Goal: Task Accomplishment & Management: Manage account settings

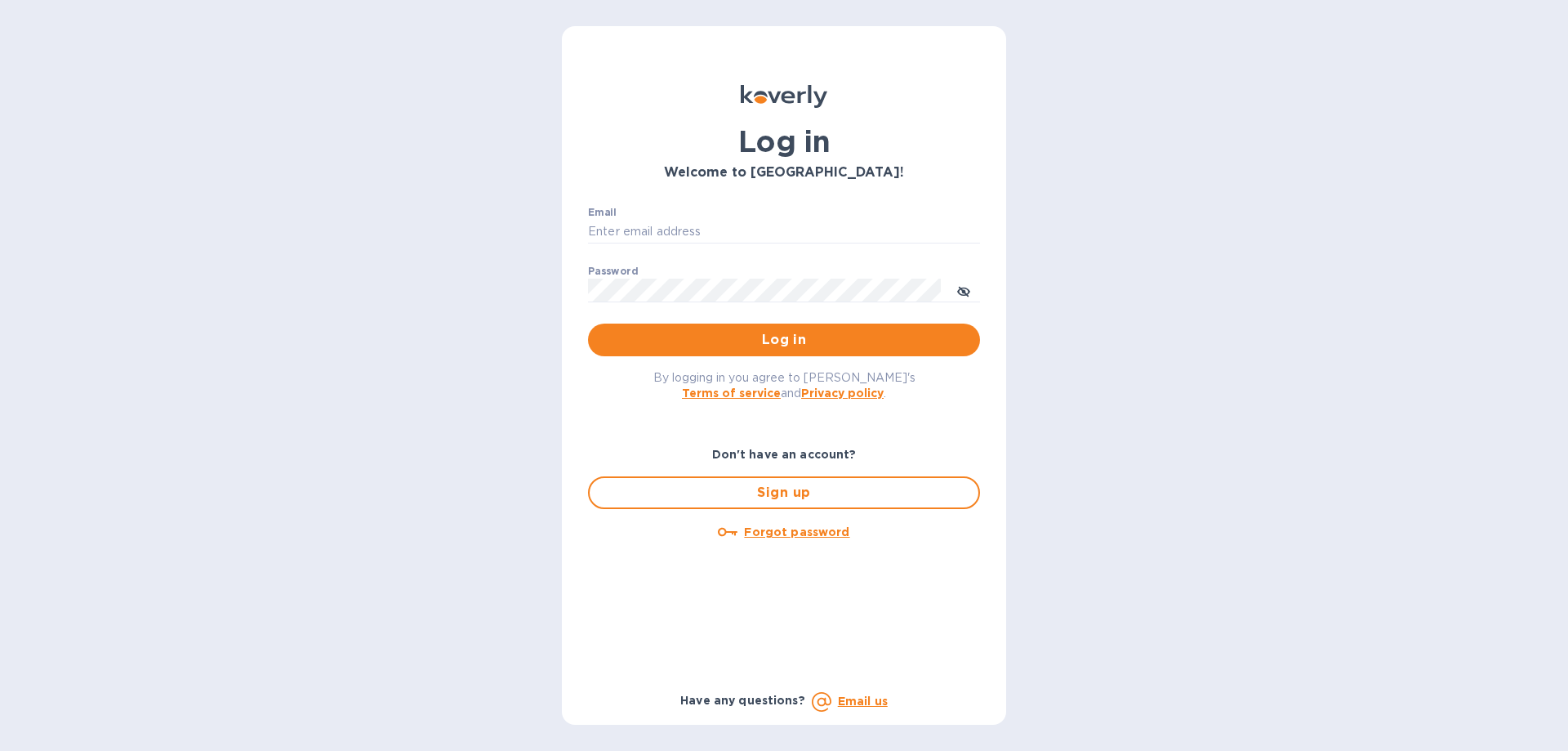
type input "mirjanas@radiuscargo.com"
click at [708, 336] on span "Log in" at bounding box center [784, 339] width 366 height 20
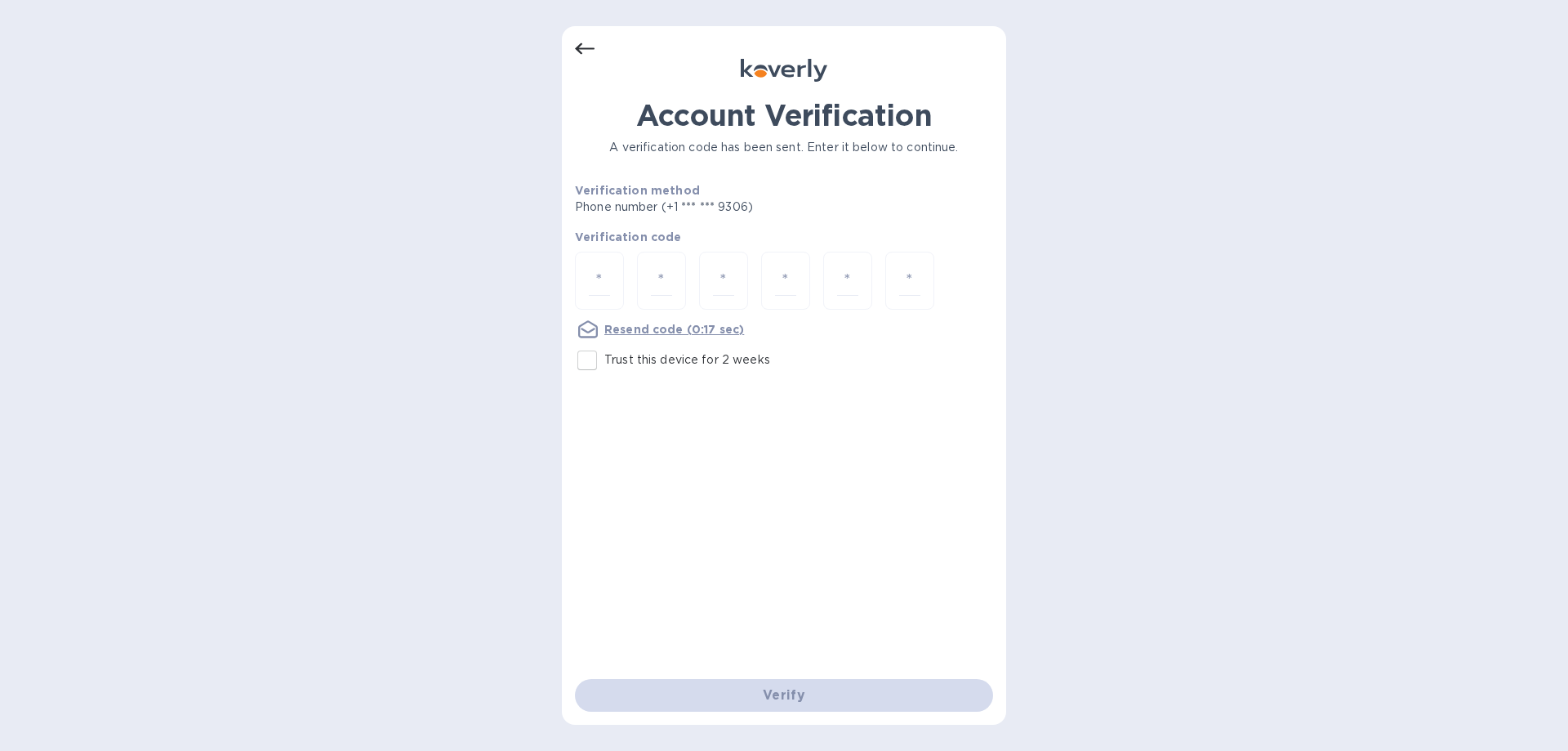
click at [649, 358] on p "Trust this device for 2 weeks" at bounding box center [687, 360] width 166 height 17
click at [605, 358] on input "Trust this device for 2 weeks" at bounding box center [587, 360] width 35 height 35
checkbox input "true"
click at [595, 274] on input "number" at bounding box center [599, 280] width 22 height 30
type input "2"
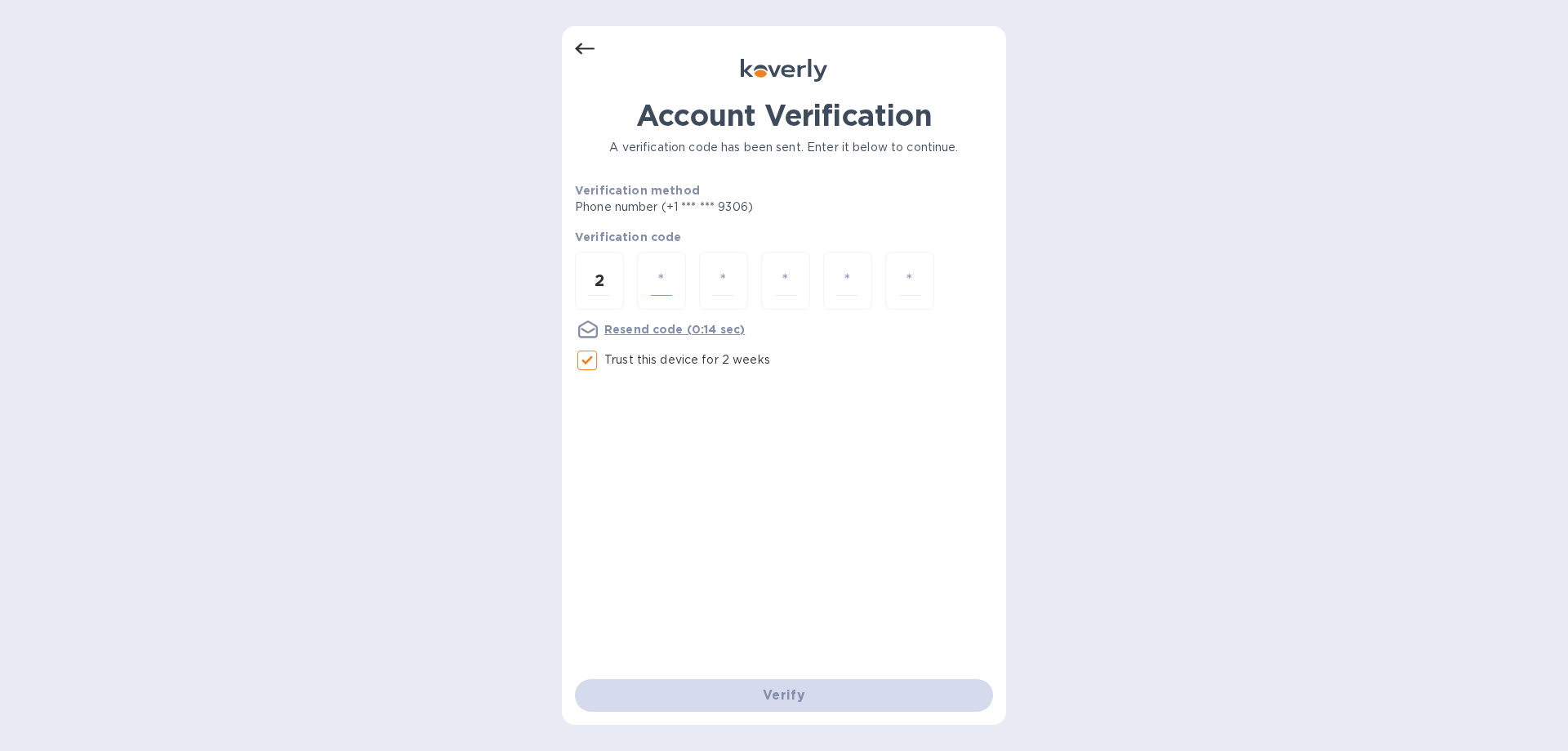
type input "1"
type input "0"
type input "8"
type input "7"
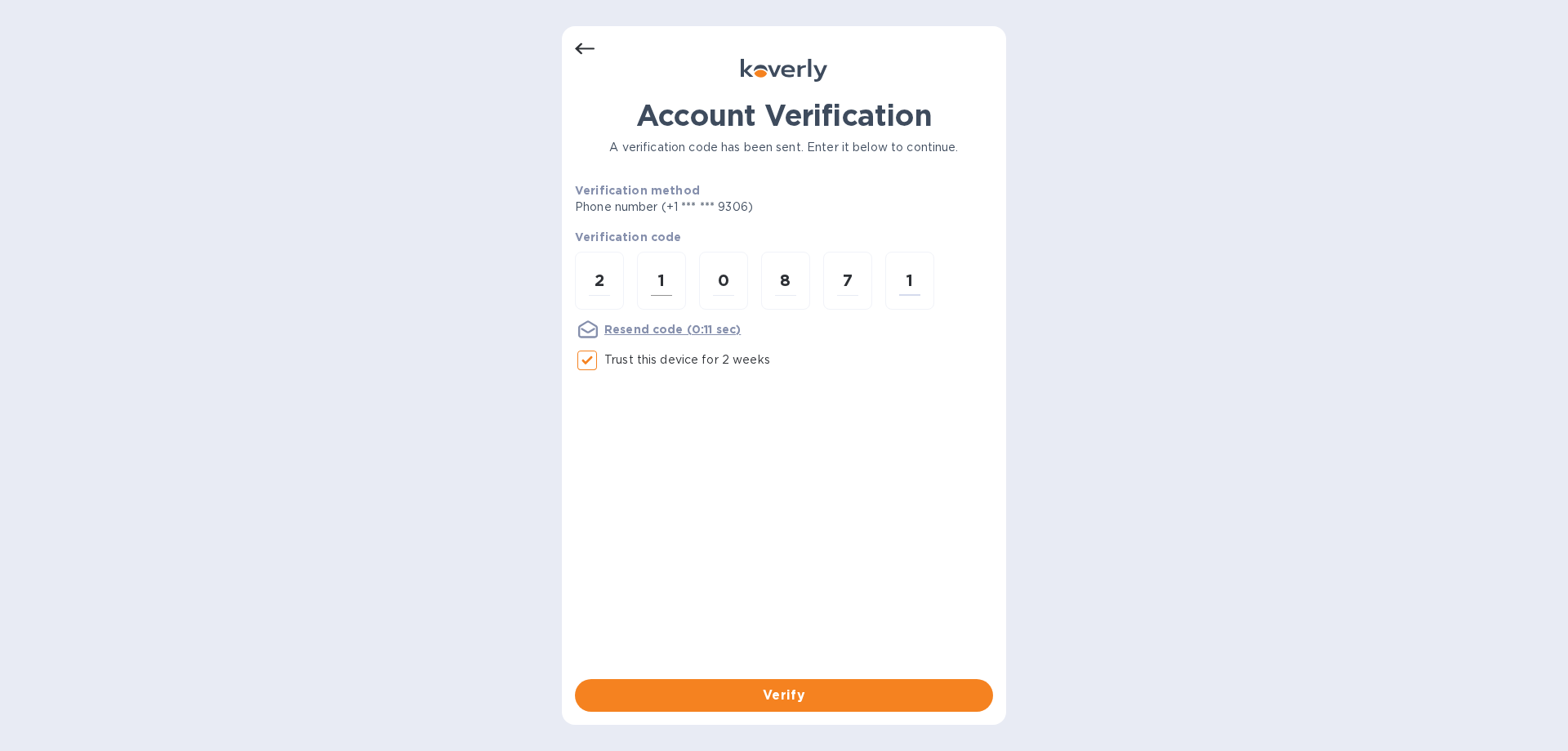
type input "1"
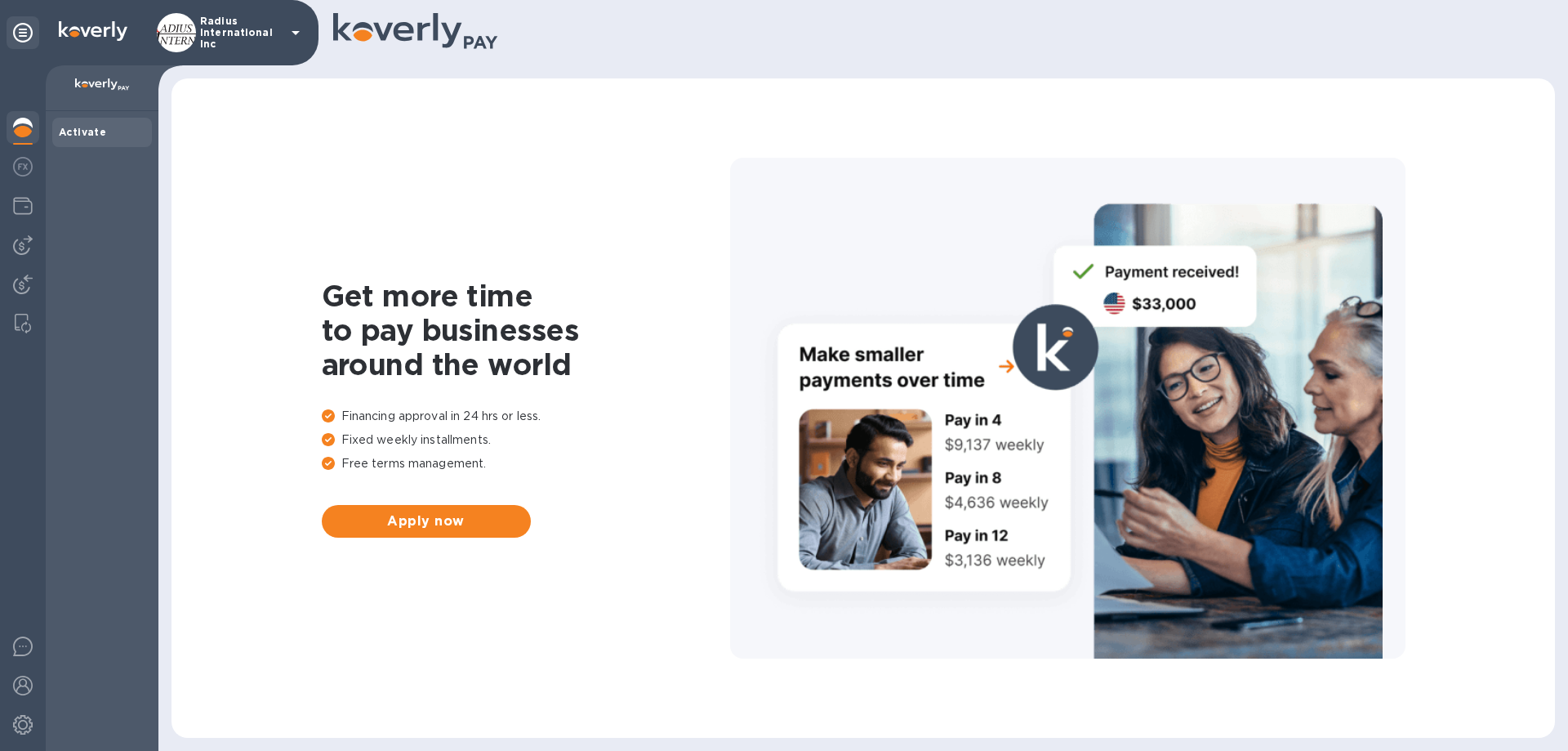
click at [25, 279] on img at bounding box center [22, 284] width 20 height 20
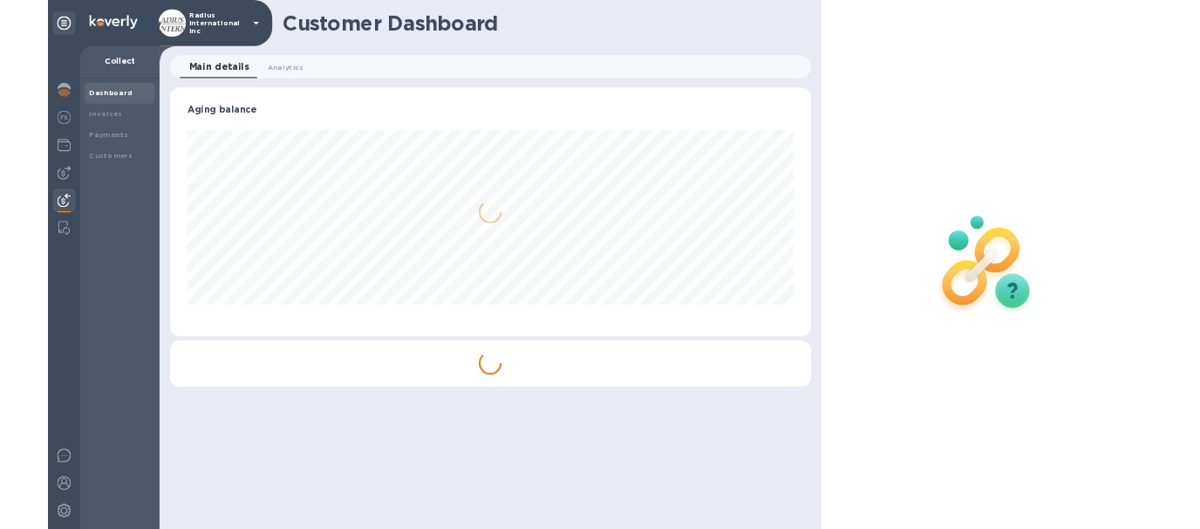
scroll to position [377, 972]
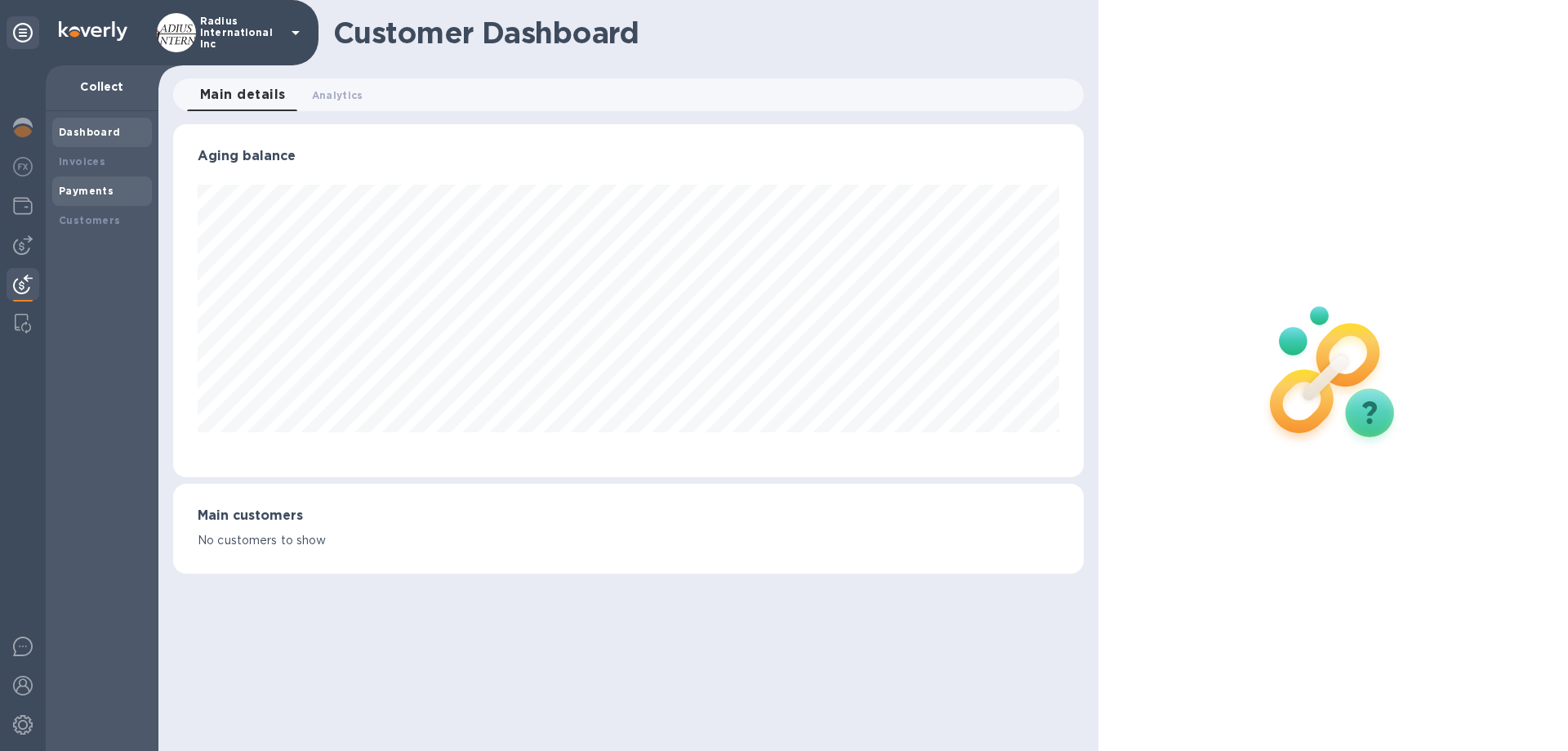
click at [86, 195] on b "Payments" at bounding box center [86, 190] width 54 height 12
